Goal: Navigation & Orientation: Understand site structure

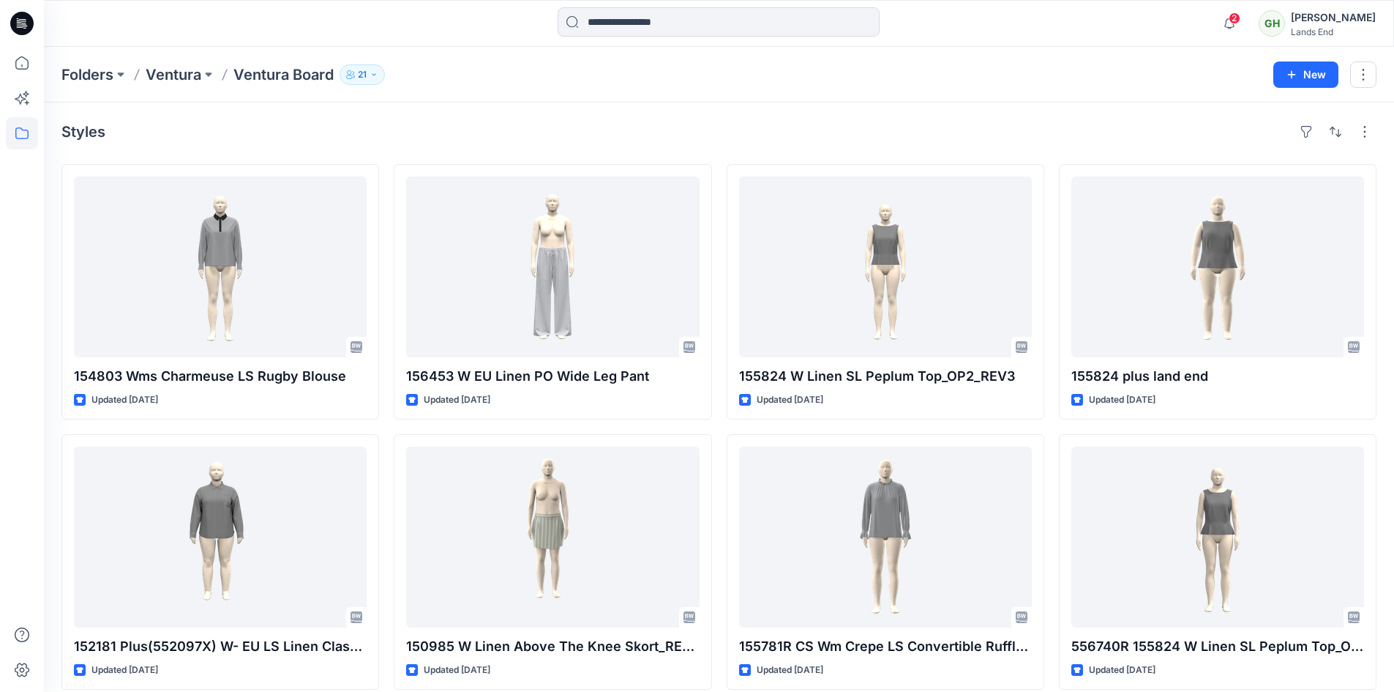
scroll to position [10064, 0]
